Goal: Share content

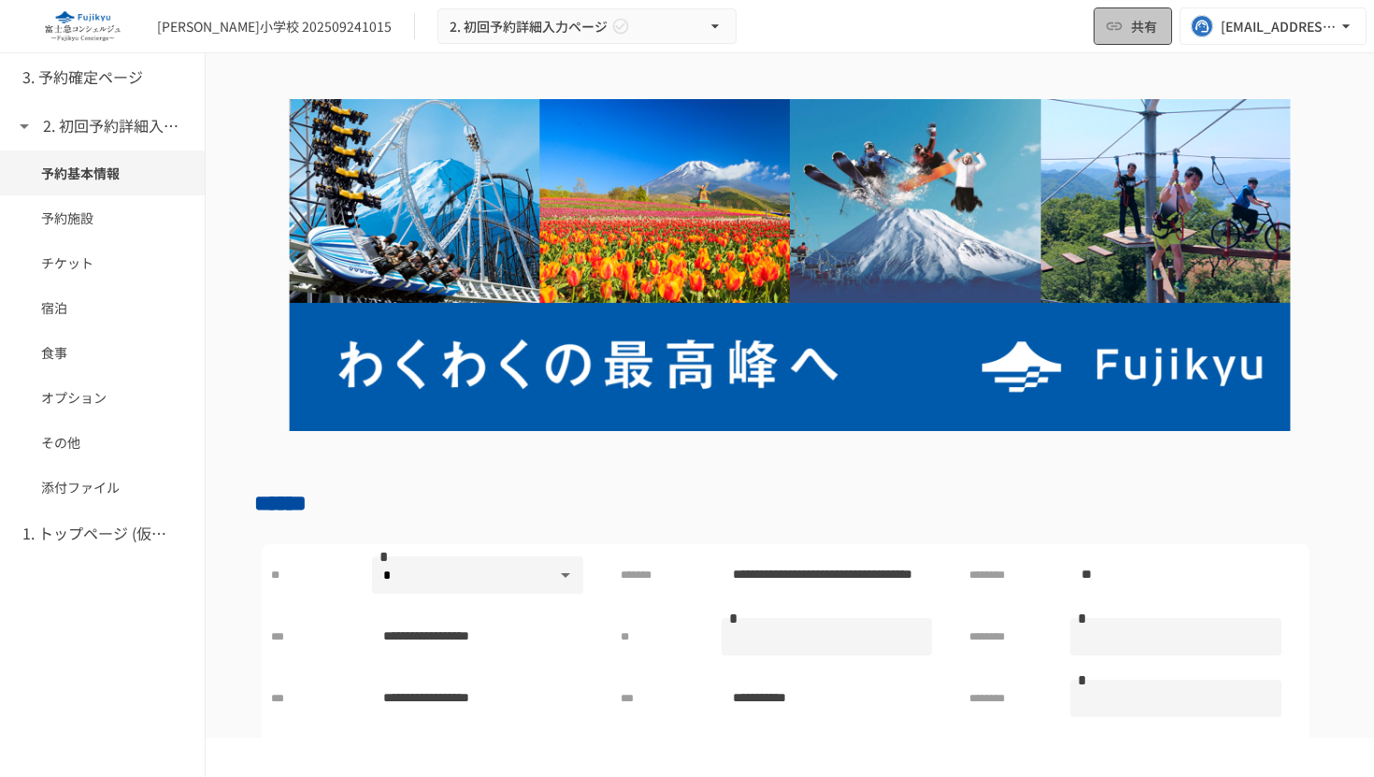
click at [1146, 25] on span "共有" at bounding box center [1144, 26] width 26 height 21
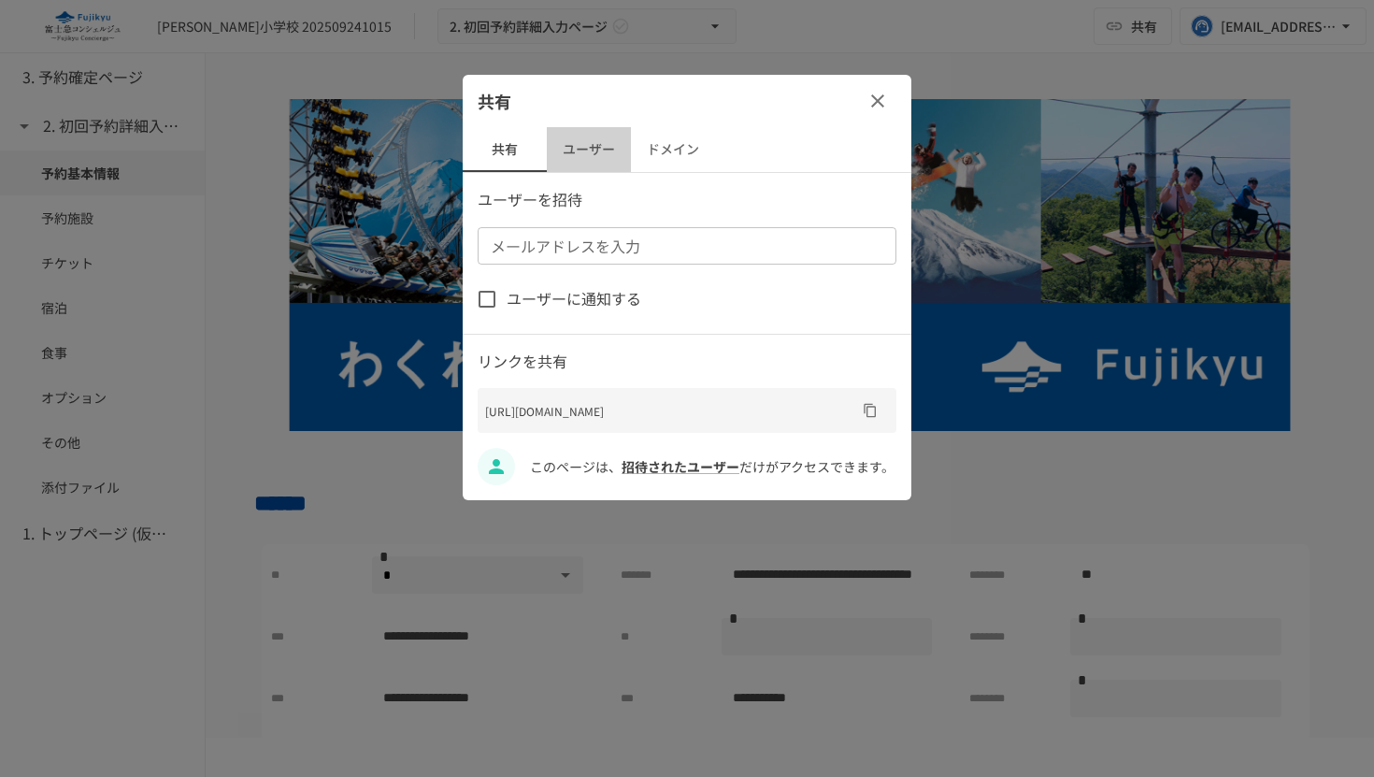
click at [589, 150] on button "ユーザー" at bounding box center [589, 149] width 84 height 45
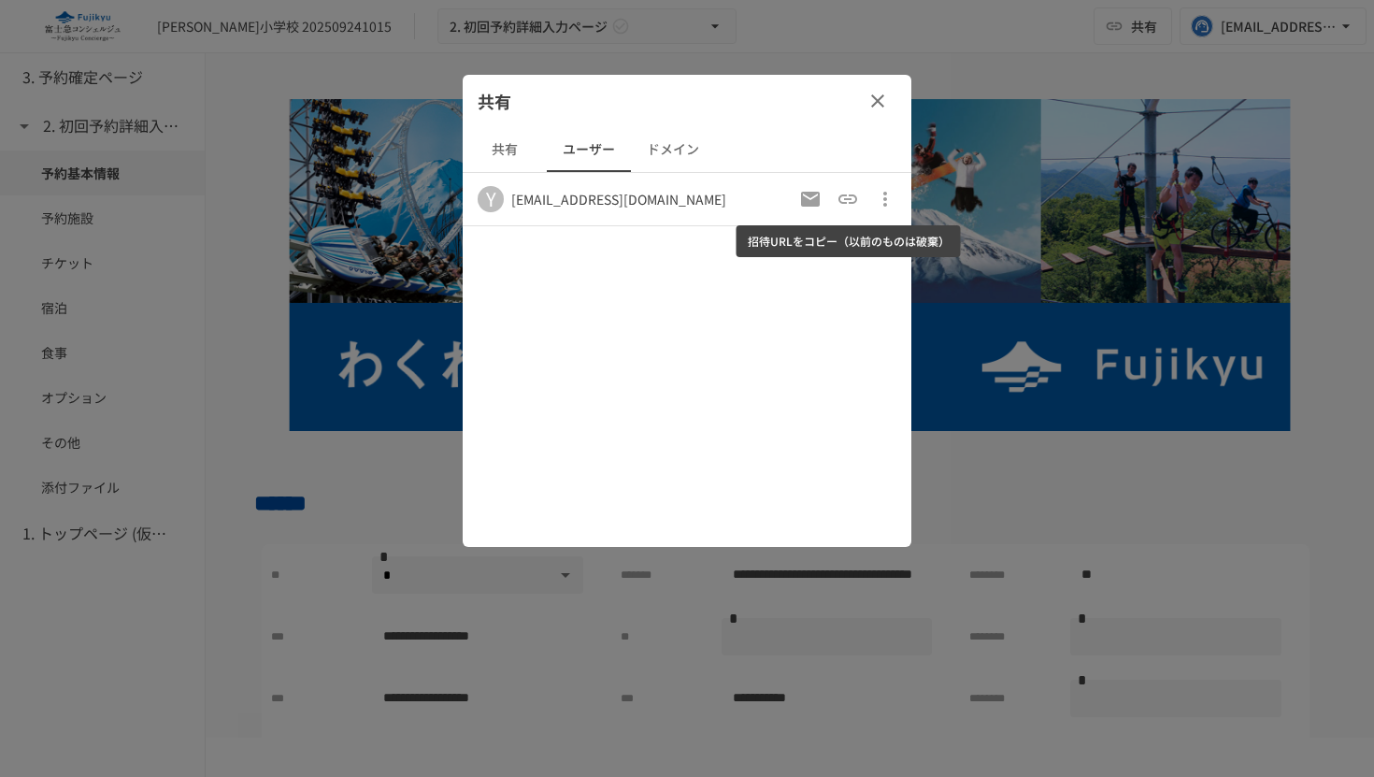
click at [845, 203] on icon "招待URLをコピー（以前のものは破棄）" at bounding box center [847, 198] width 19 height 9
click at [719, 294] on div "共有 共有 ユーザー ドメイン Y [EMAIL_ADDRESS][DOMAIN_NAME]" at bounding box center [687, 311] width 449 height 472
click at [840, 203] on icon "招待URLをコピー（以前のものは破棄）" at bounding box center [847, 198] width 19 height 9
click at [735, 332] on div "共有 共有 ユーザー ドメイン Y [EMAIL_ADDRESS][DOMAIN_NAME]" at bounding box center [687, 311] width 449 height 472
click at [876, 107] on icon "button" at bounding box center [877, 101] width 22 height 22
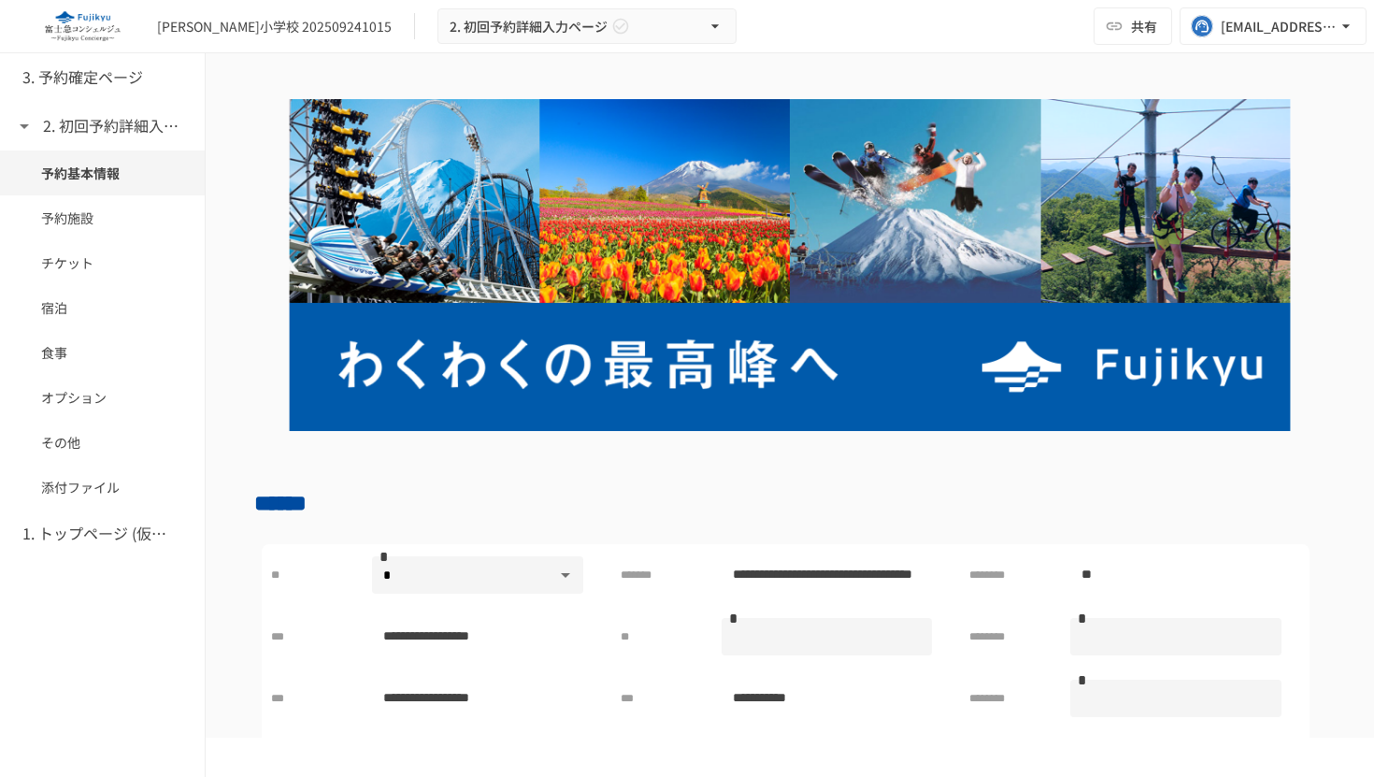
click at [731, 23] on div "[PERSON_NAME]小学校 202509241015 2. 初回予約詳細入力ページ 共有 [EMAIL_ADDRESS][DOMAIN_NAME]" at bounding box center [687, 26] width 1374 height 53
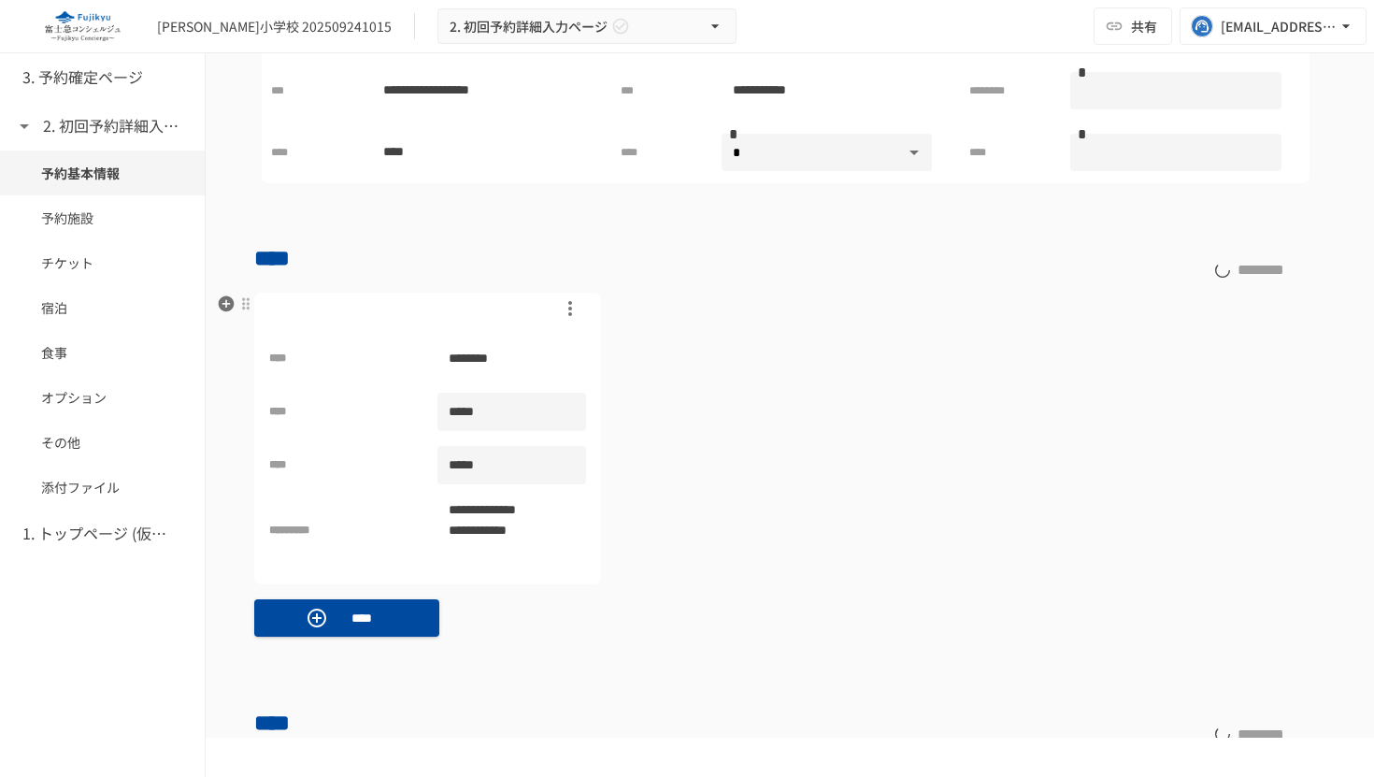
scroll to position [251, 0]
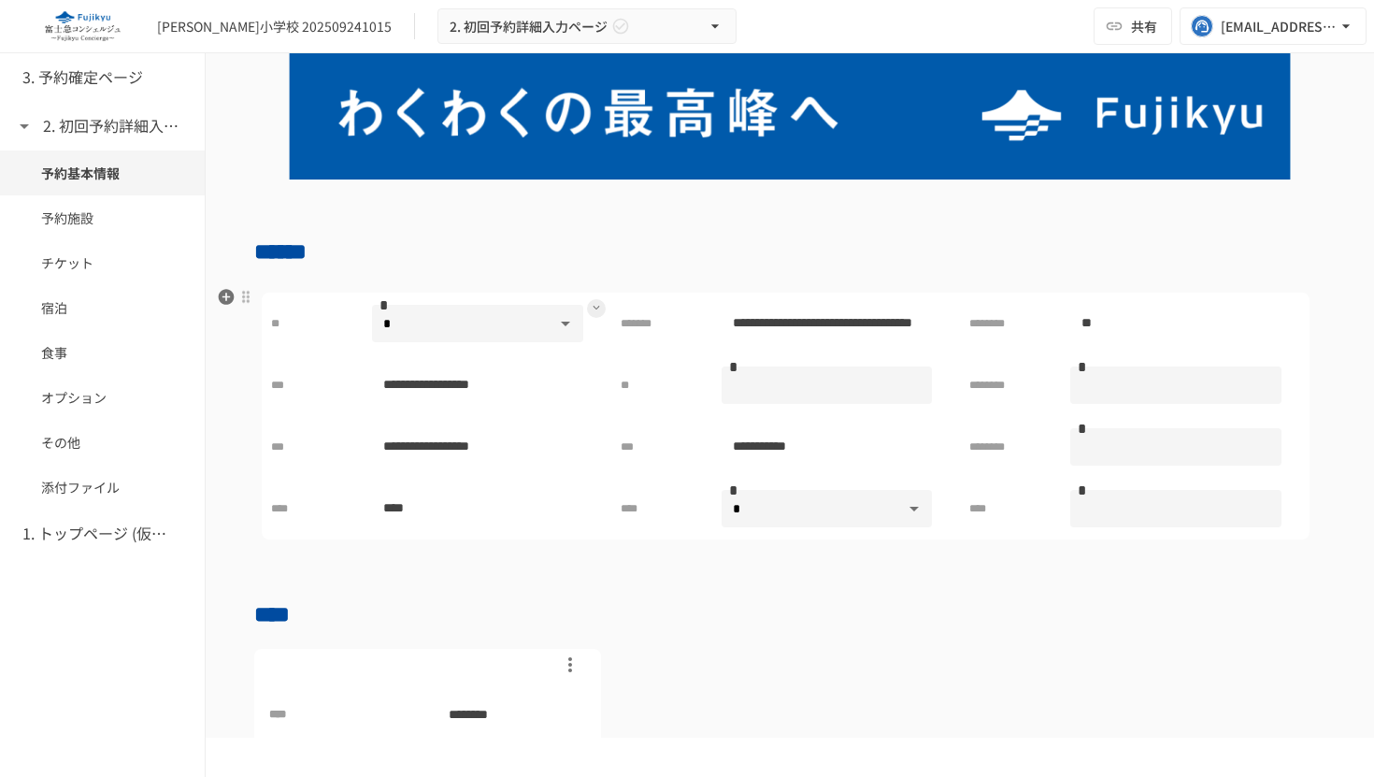
click at [478, 331] on body "**********" at bounding box center [687, 368] width 1374 height 737
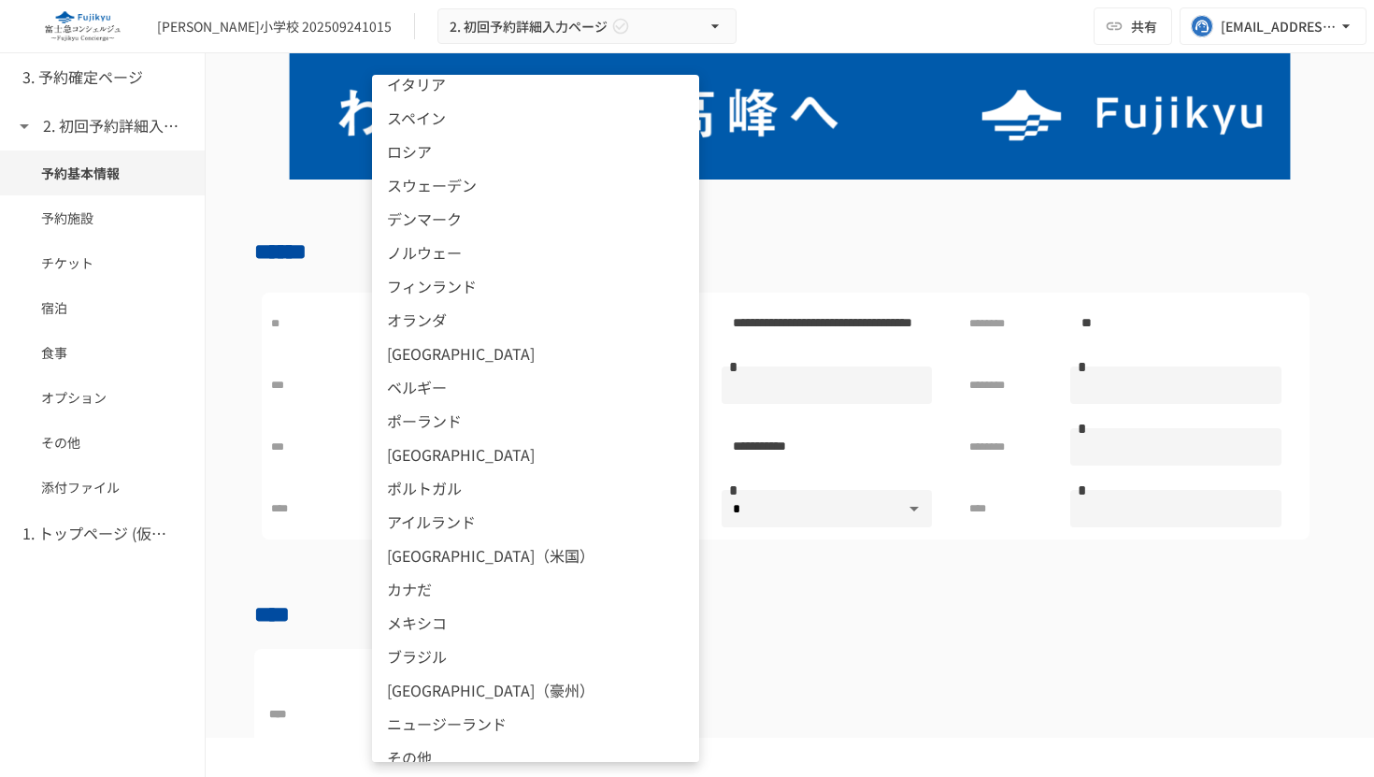
scroll to position [876, 0]
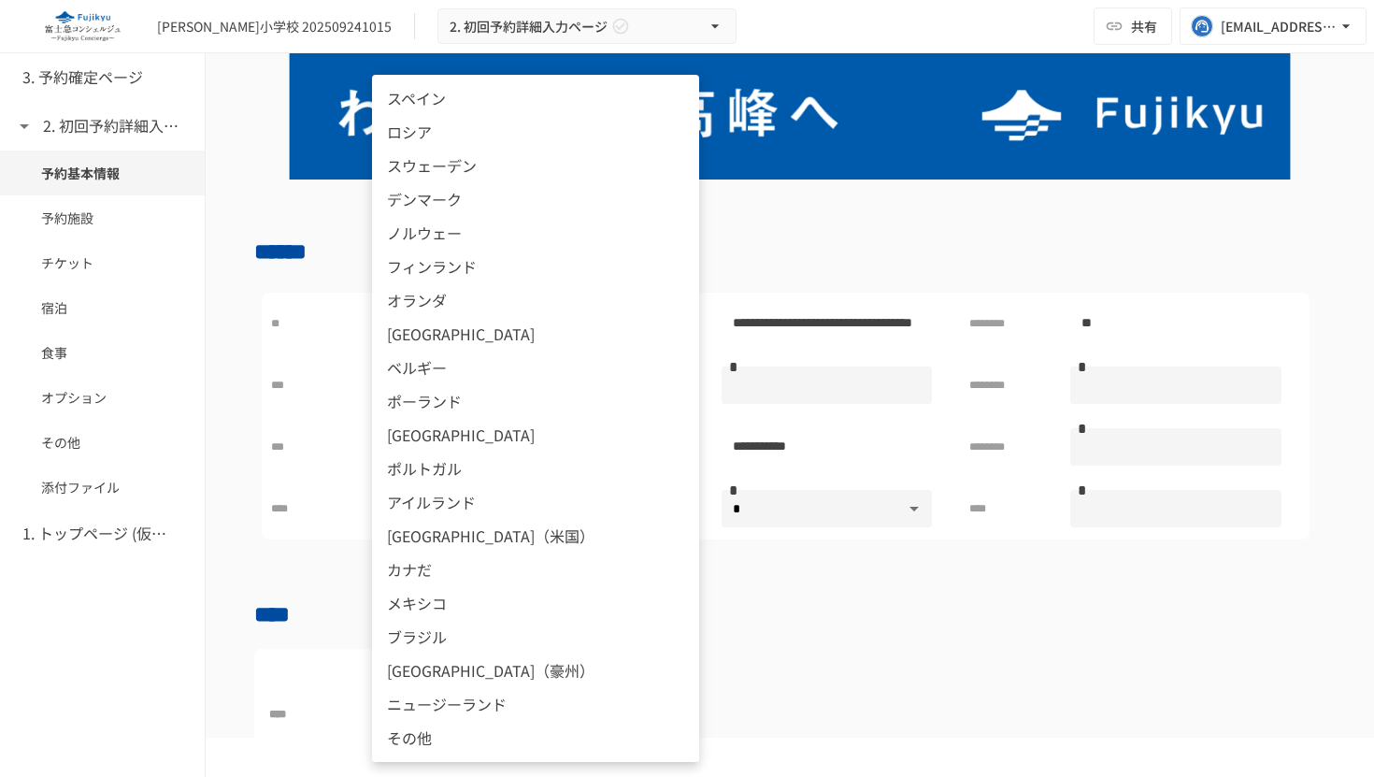
click at [795, 665] on div at bounding box center [687, 388] width 1374 height 777
